Goal: Information Seeking & Learning: Learn about a topic

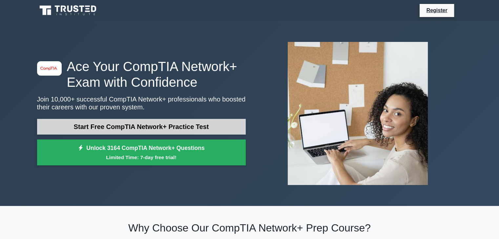
click at [190, 129] on link "Start Free CompTIA Network+ Practice Test" at bounding box center [141, 127] width 208 height 16
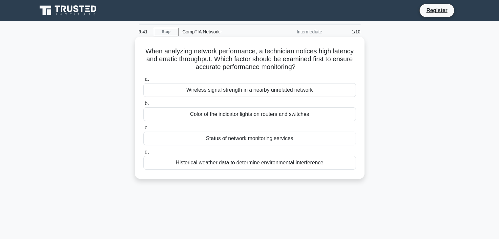
click at [233, 92] on div "Wireless signal strength in a nearby unrelated network" at bounding box center [249, 90] width 212 height 14
click at [143, 82] on input "a. Wireless signal strength in a nearby unrelated network" at bounding box center [143, 79] width 0 height 4
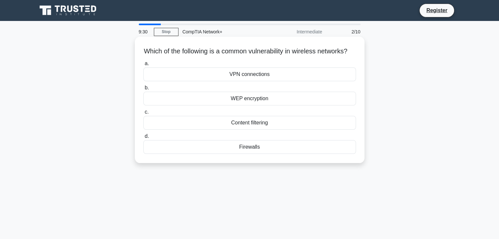
click at [249, 81] on div "VPN connections" at bounding box center [249, 75] width 212 height 14
click at [143, 66] on input "a. VPN connections" at bounding box center [143, 64] width 0 height 4
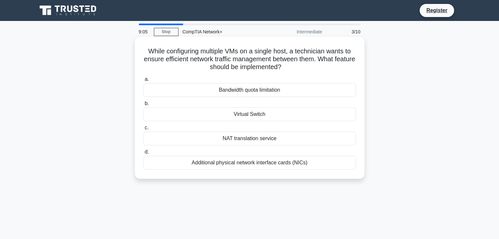
click at [249, 114] on div "Virtual Switch" at bounding box center [249, 115] width 212 height 14
click at [143, 106] on input "b. Virtual Switch" at bounding box center [143, 104] width 0 height 4
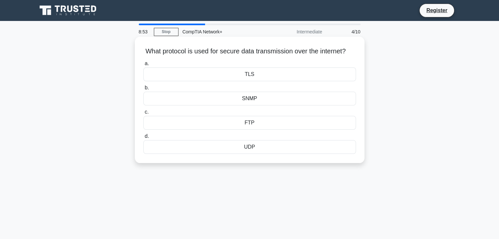
click at [252, 154] on div "UDP" at bounding box center [249, 147] width 212 height 14
click at [143, 139] on input "d. UDP" at bounding box center [143, 136] width 0 height 4
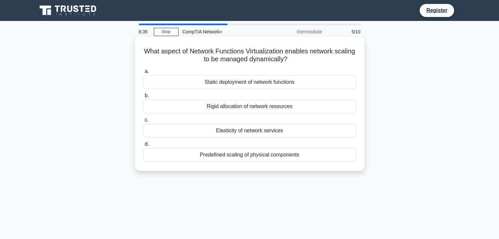
click at [253, 157] on div "Predefined scaling of physical components" at bounding box center [249, 155] width 212 height 14
click at [143, 147] on input "d. Predefined scaling of physical components" at bounding box center [143, 144] width 0 height 4
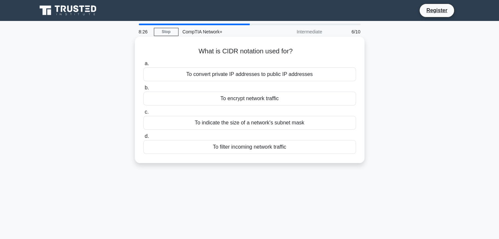
click at [255, 101] on div "To encrypt network traffic" at bounding box center [249, 99] width 212 height 14
click at [143, 90] on input "b. To encrypt network traffic" at bounding box center [143, 88] width 0 height 4
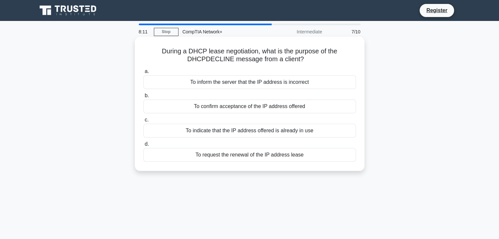
click at [254, 86] on div "To inform the server that the IP address is incorrect" at bounding box center [249, 82] width 212 height 14
click at [143, 74] on input "a. To inform the server that the IP address is incorrect" at bounding box center [143, 71] width 0 height 4
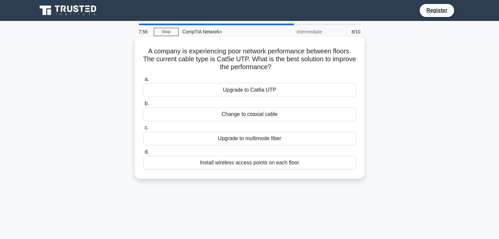
click at [241, 166] on div "Install wireless access points on each floor" at bounding box center [249, 163] width 212 height 14
click at [143, 154] on input "d. Install wireless access points on each floor" at bounding box center [143, 152] width 0 height 4
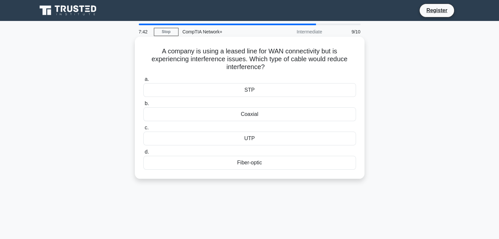
click at [257, 161] on div "Fiber-optic" at bounding box center [249, 163] width 212 height 14
click at [143, 154] on input "d. Fiber-optic" at bounding box center [143, 152] width 0 height 4
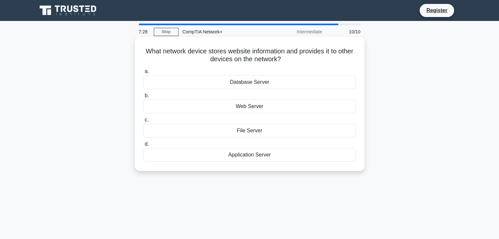
click at [265, 109] on div "Web Server" at bounding box center [249, 107] width 212 height 14
click at [143, 98] on input "b. Web Server" at bounding box center [143, 96] width 0 height 4
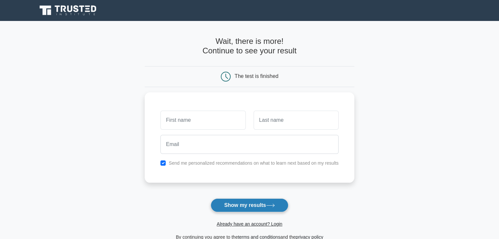
click at [260, 205] on button "Show my results" at bounding box center [248, 206] width 77 height 14
click at [164, 162] on input "checkbox" at bounding box center [162, 161] width 5 height 5
checkbox input "false"
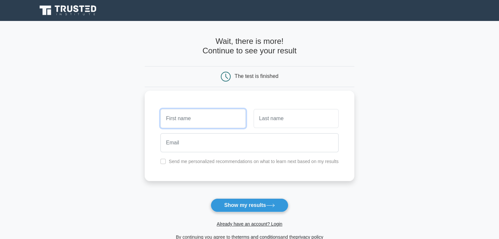
click at [192, 126] on input "text" at bounding box center [202, 118] width 85 height 19
type input "Samuel"
click at [296, 116] on input "text" at bounding box center [295, 118] width 85 height 19
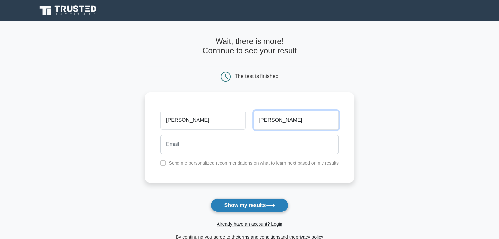
type input "Duarte"
click at [262, 202] on button "Show my results" at bounding box center [248, 206] width 77 height 14
